Goal: Find specific page/section: Find specific page/section

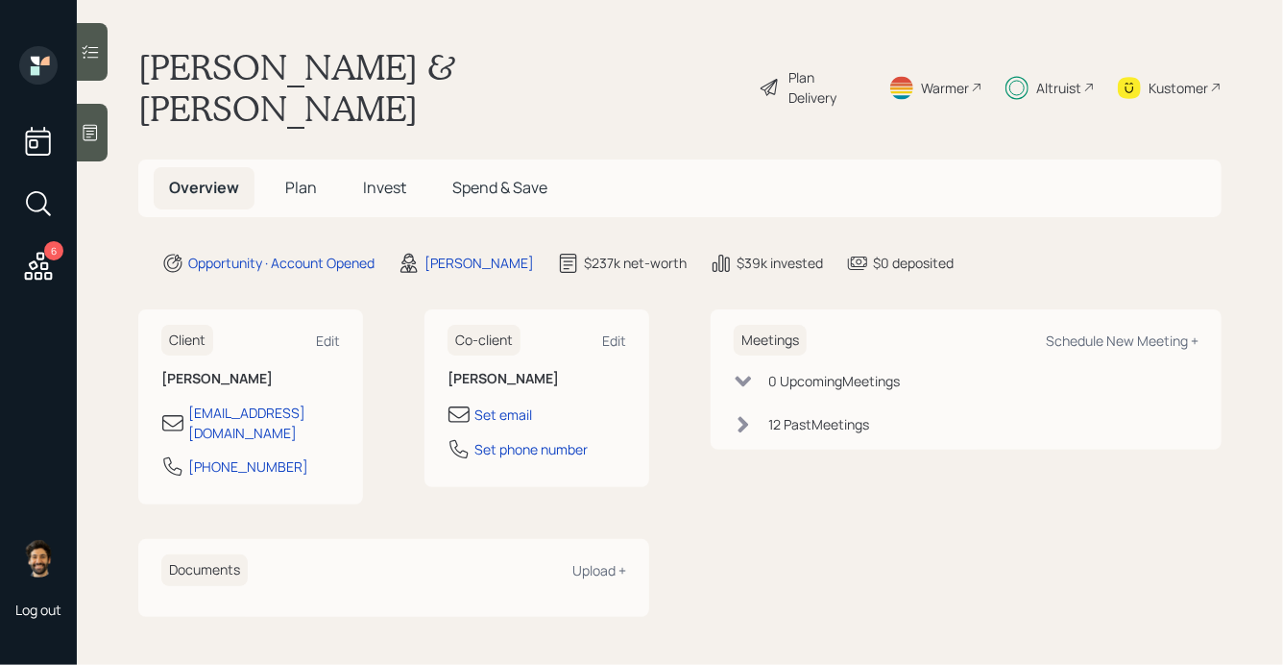
click at [1046, 78] on div "Altruist" at bounding box center [1059, 88] width 45 height 20
